Goal: Find specific page/section: Find specific page/section

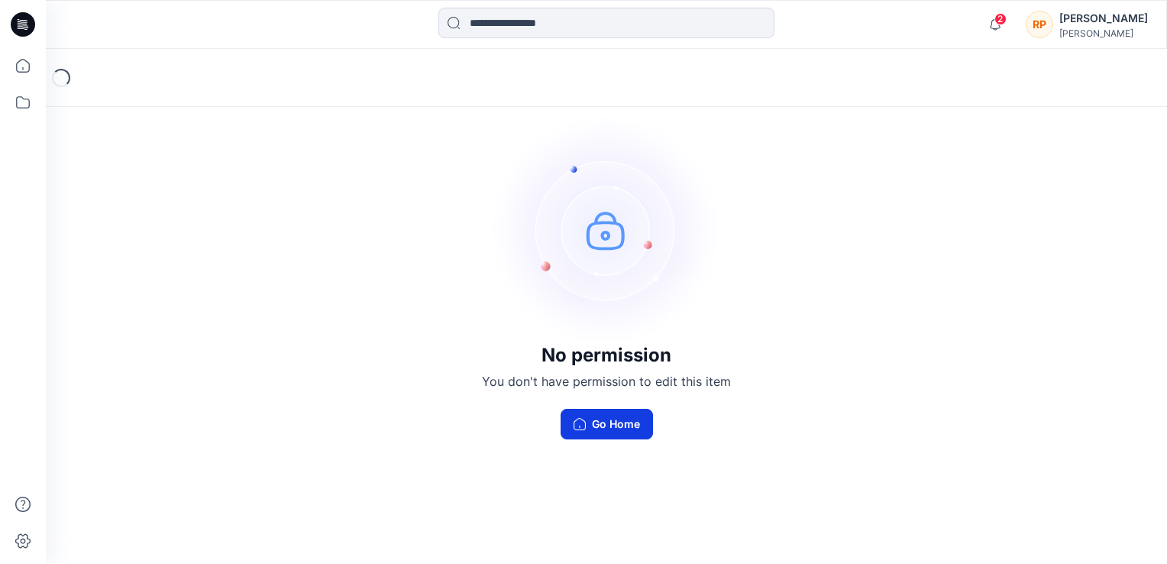
click at [614, 435] on button "Go Home" at bounding box center [607, 424] width 92 height 31
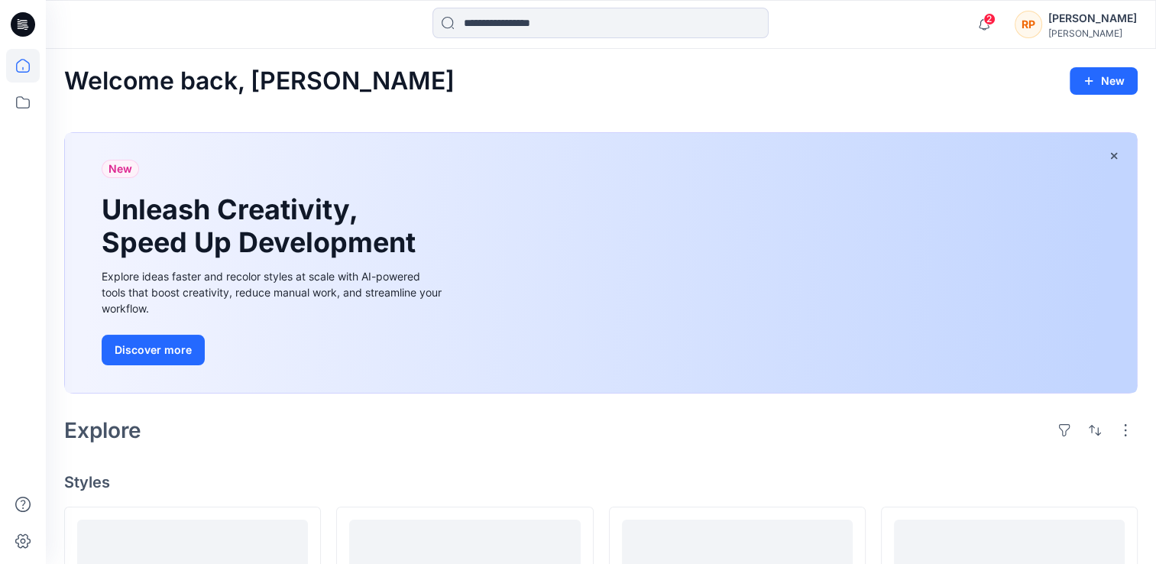
scroll to position [382, 0]
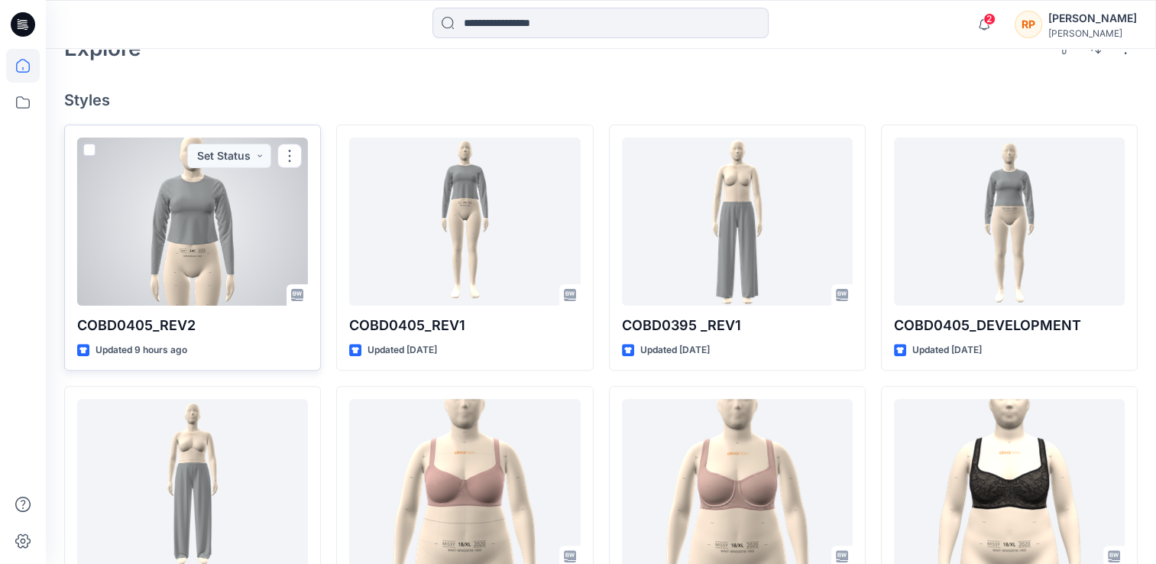
click at [242, 225] on div at bounding box center [192, 221] width 231 height 168
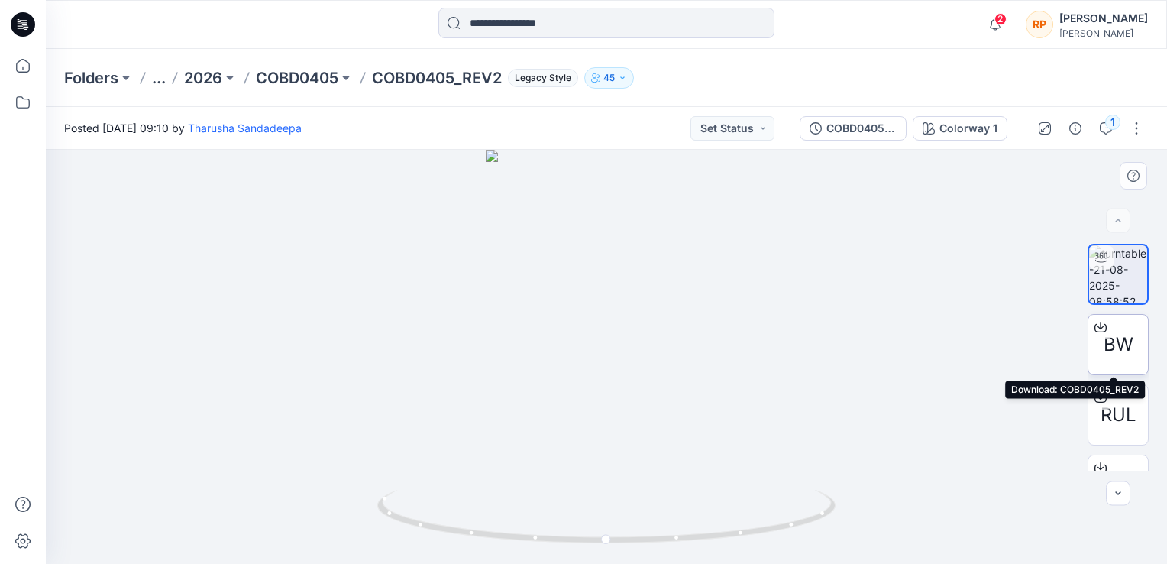
click at [1112, 362] on div "BW" at bounding box center [1118, 344] width 61 height 61
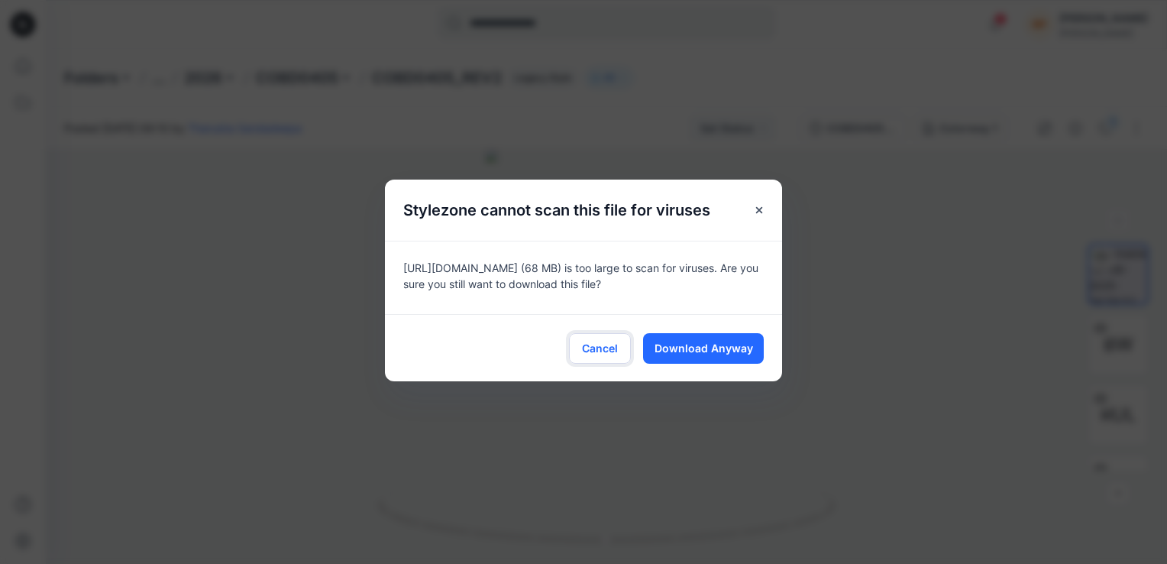
click at [611, 350] on span "Cancel" at bounding box center [600, 348] width 36 height 16
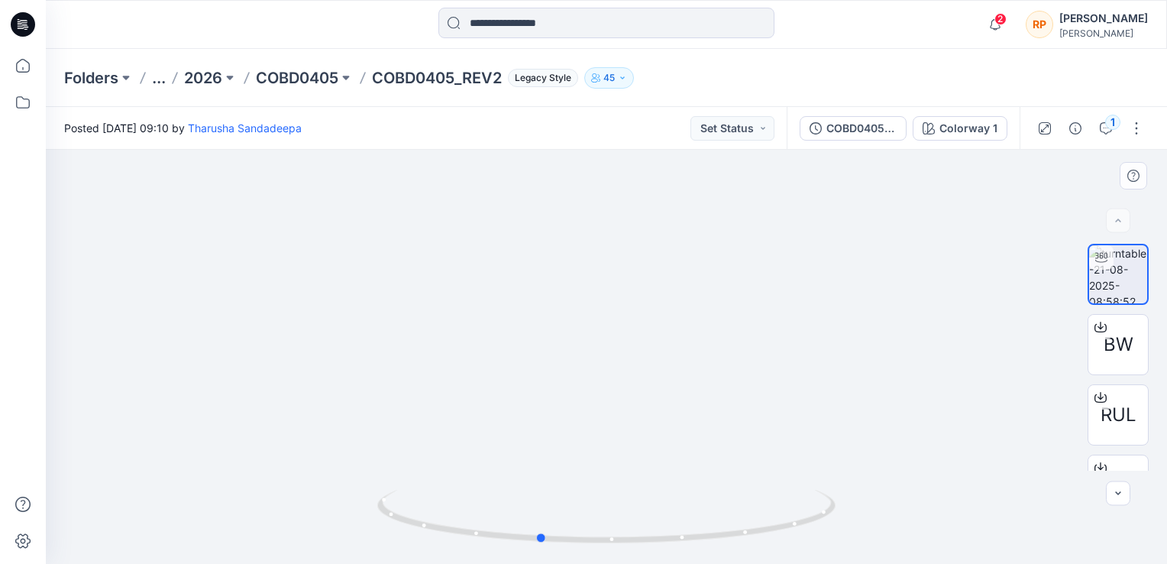
drag, startPoint x: 575, startPoint y: 387, endPoint x: 508, endPoint y: 297, distance: 112.4
click at [508, 297] on div at bounding box center [606, 357] width 1121 height 414
drag, startPoint x: 707, startPoint y: 428, endPoint x: 434, endPoint y: 422, distance: 273.5
click at [434, 422] on div at bounding box center [606, 357] width 1121 height 414
drag, startPoint x: 528, startPoint y: 408, endPoint x: 658, endPoint y: 338, distance: 147.6
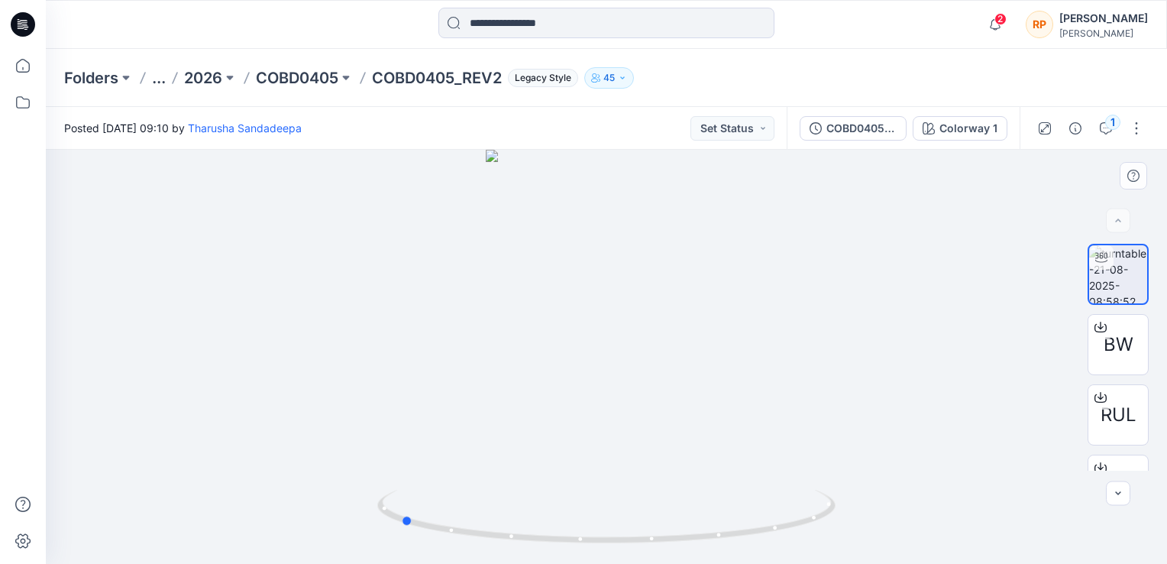
click at [664, 329] on div at bounding box center [606, 357] width 1121 height 414
drag, startPoint x: 468, startPoint y: 475, endPoint x: 655, endPoint y: 429, distance: 192.6
click at [655, 429] on div at bounding box center [606, 357] width 1121 height 414
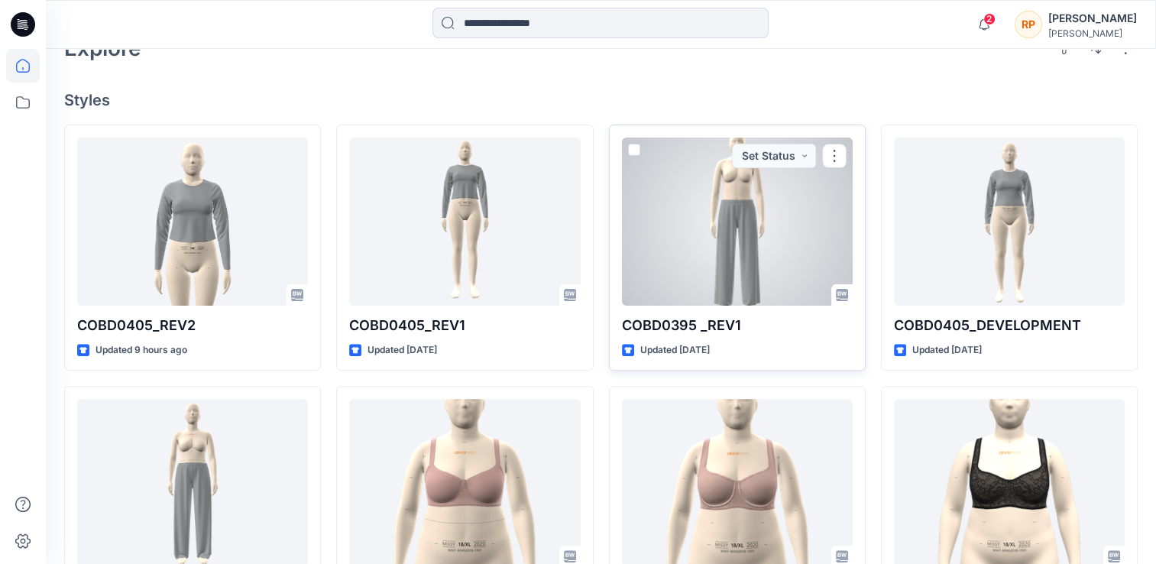
scroll to position [535, 0]
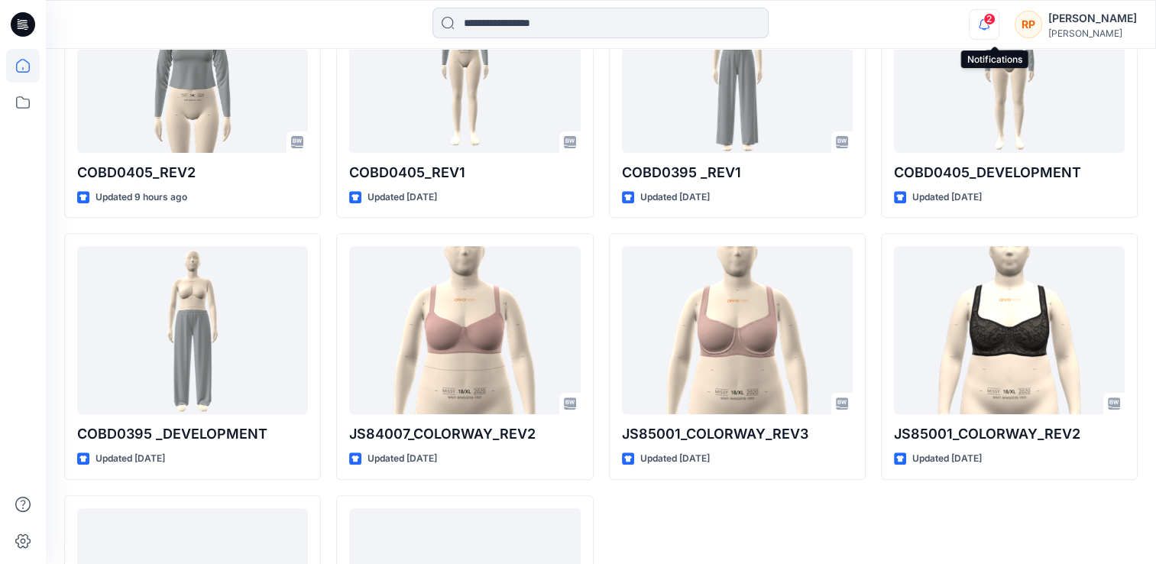
click at [989, 28] on icon "button" at bounding box center [983, 24] width 11 height 10
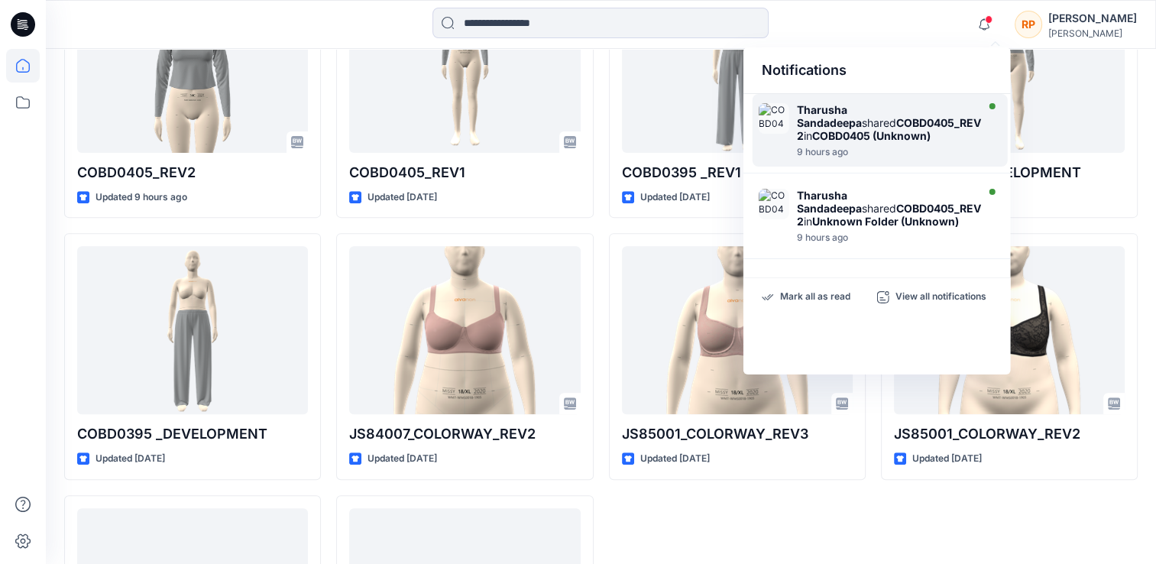
click at [886, 127] on strong "COBD0405_REV2" at bounding box center [889, 129] width 184 height 26
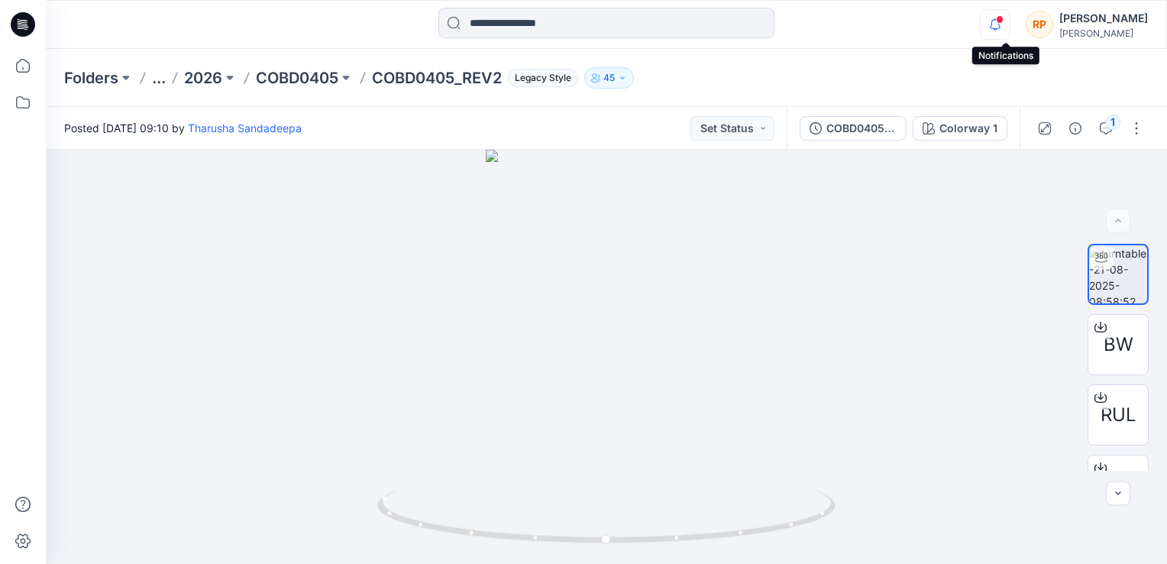
click at [1009, 25] on icon "button" at bounding box center [995, 24] width 29 height 31
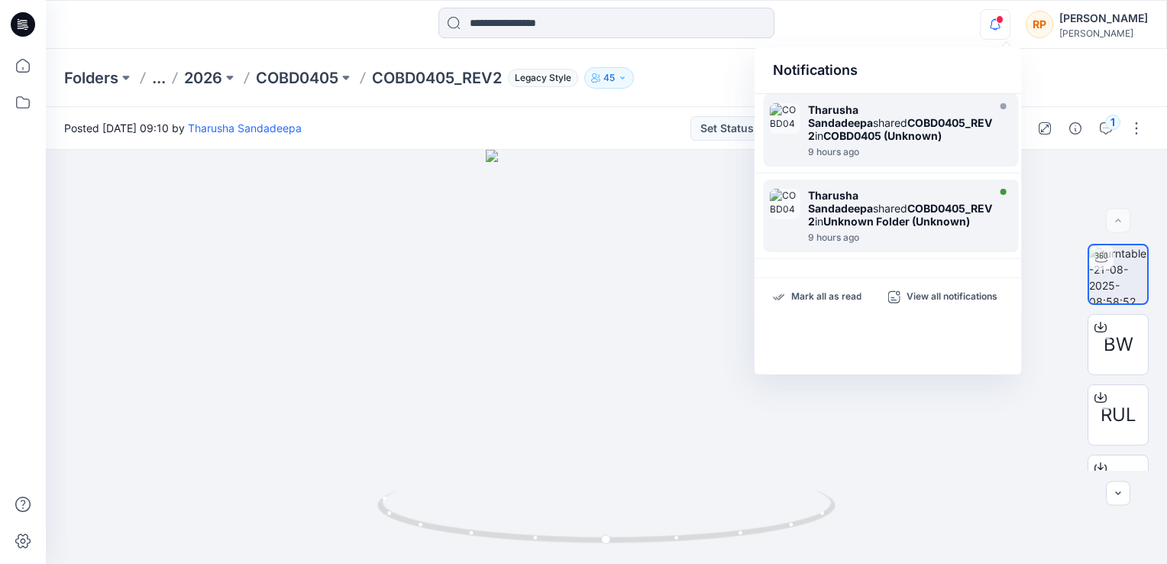
click at [882, 215] on strong "Unknown Folder (Unknown)" at bounding box center [896, 221] width 147 height 13
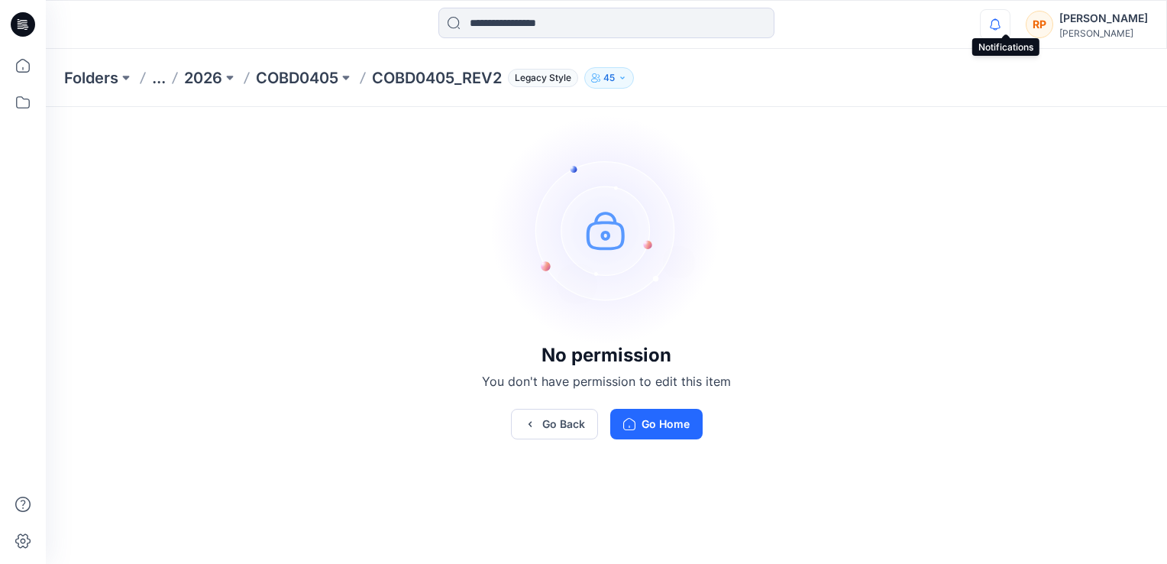
click at [1010, 22] on icon "button" at bounding box center [995, 24] width 29 height 31
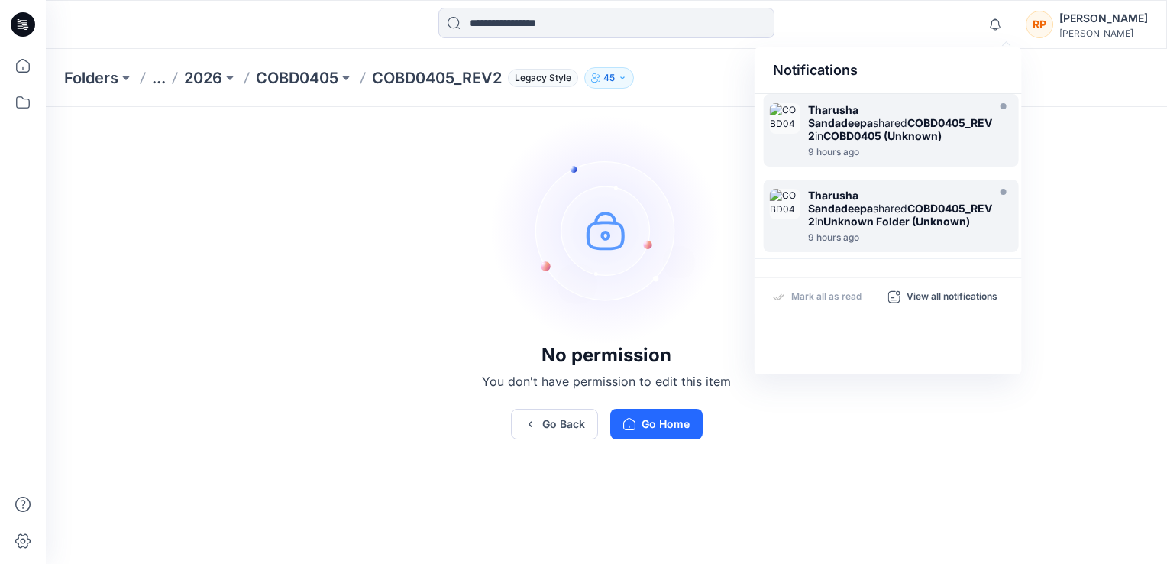
click at [929, 129] on strong "COBD0405 (Unknown)" at bounding box center [882, 135] width 118 height 13
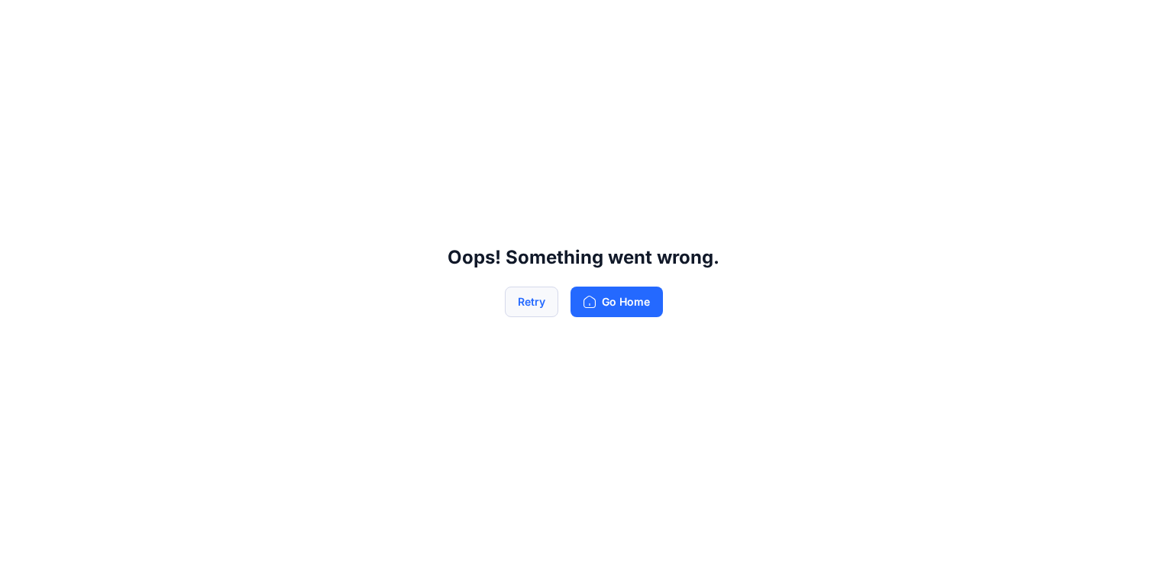
click at [537, 300] on button "Retry" at bounding box center [531, 301] width 53 height 31
